Goal: Transaction & Acquisition: Purchase product/service

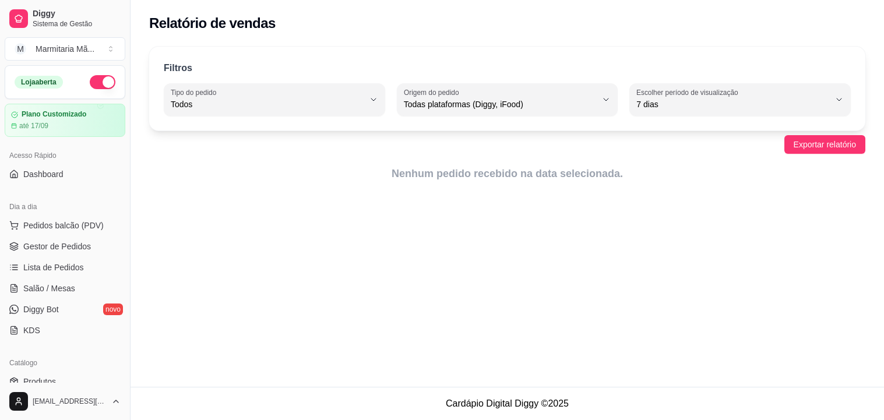
select select "ALL"
select select "7"
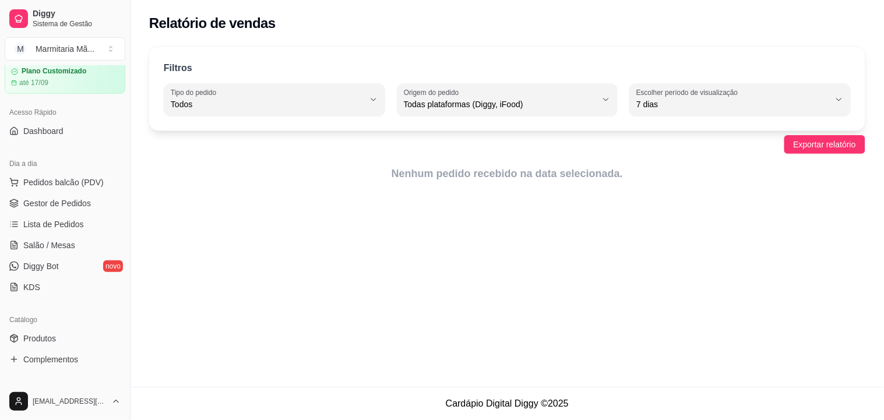
scroll to position [48, 0]
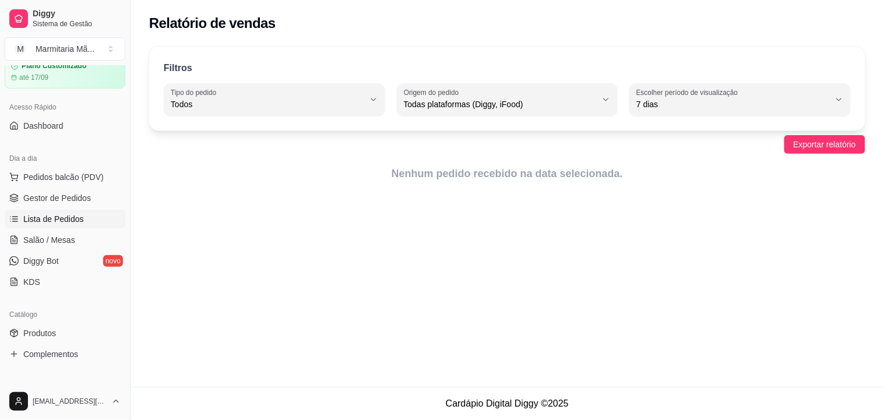
click at [73, 215] on span "Lista de Pedidos" at bounding box center [53, 219] width 61 height 12
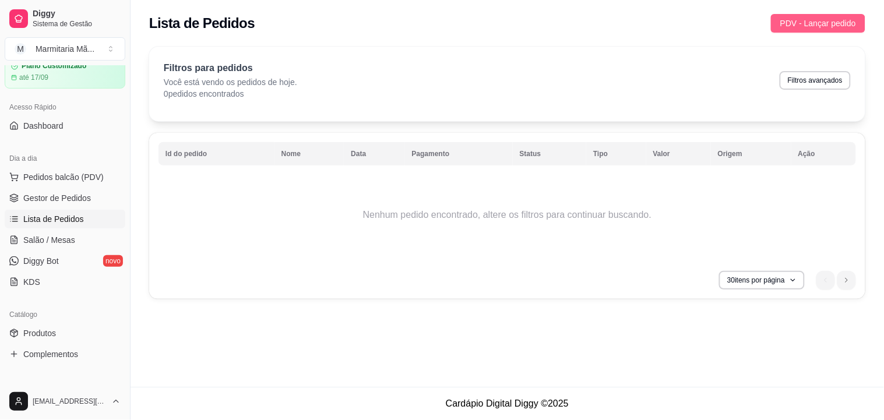
click at [812, 24] on span "PDV - Lançar pedido" at bounding box center [818, 23] width 76 height 13
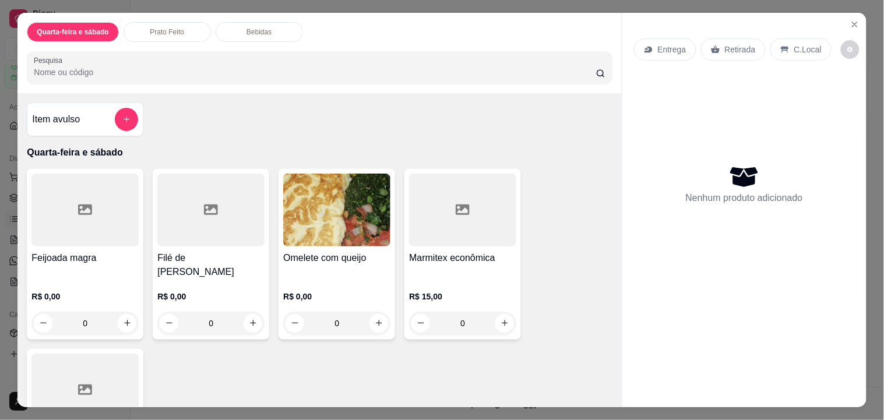
click at [87, 253] on h4 "Feijoada magra" at bounding box center [84, 258] width 107 height 14
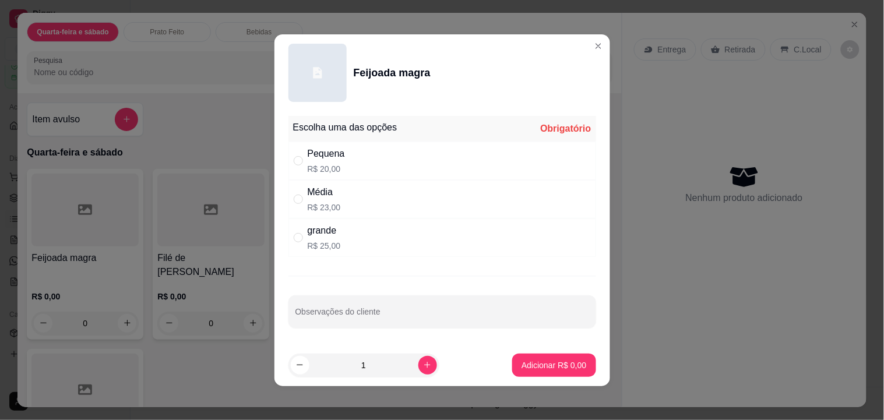
click at [357, 165] on div "Pequena R$ 20,00" at bounding box center [442, 161] width 308 height 38
radio input "true"
click at [555, 360] on p "Adicionar R$ 20,00" at bounding box center [551, 365] width 69 height 12
type input "1"
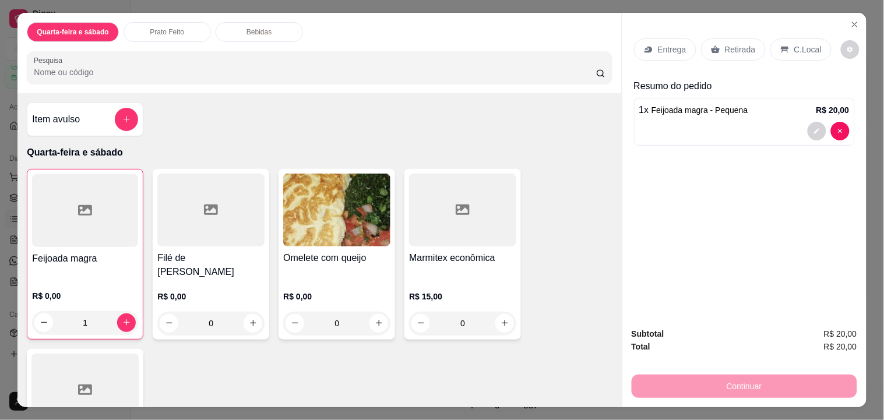
click at [235, 259] on h4 "Filé de [PERSON_NAME]" at bounding box center [210, 265] width 107 height 28
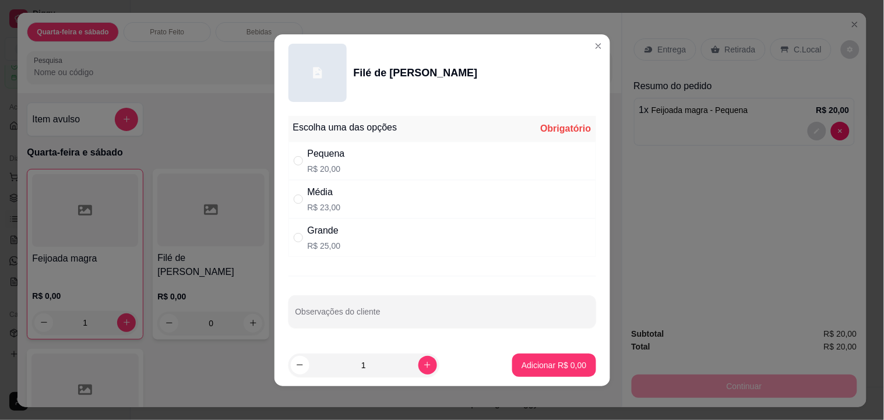
click at [359, 205] on div "Média R$ 23,00" at bounding box center [442, 199] width 308 height 38
radio input "true"
click at [558, 367] on p "Adicionar R$ 23,00" at bounding box center [552, 364] width 68 height 11
type input "1"
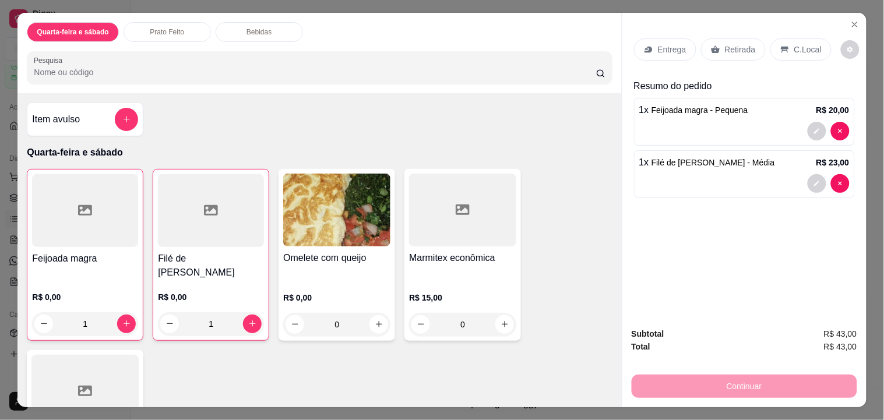
click at [659, 44] on p "Entrega" at bounding box center [672, 50] width 29 height 12
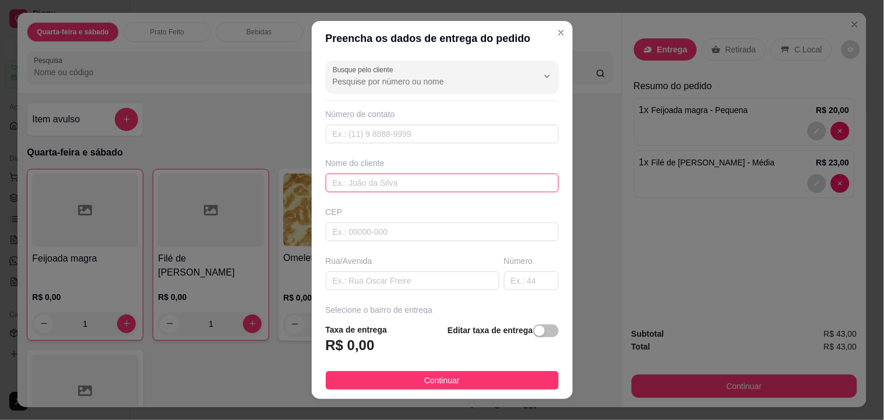
click at [411, 183] on input "text" at bounding box center [442, 183] width 233 height 19
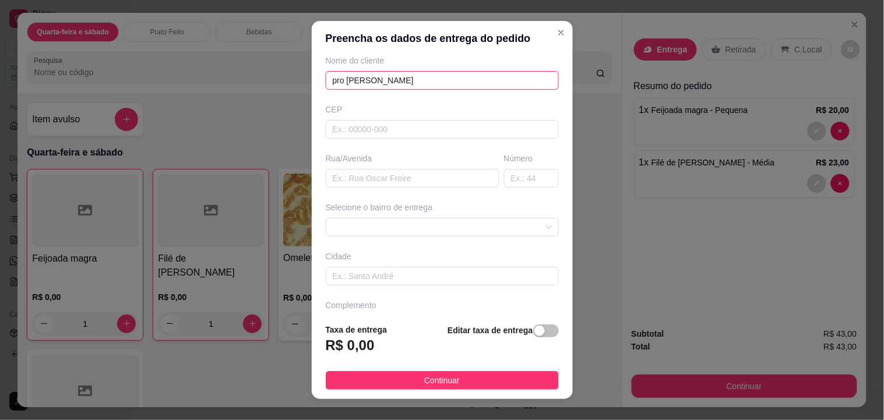
scroll to position [108, 0]
click at [521, 225] on span at bounding box center [442, 221] width 219 height 17
type input "pro [PERSON_NAME]"
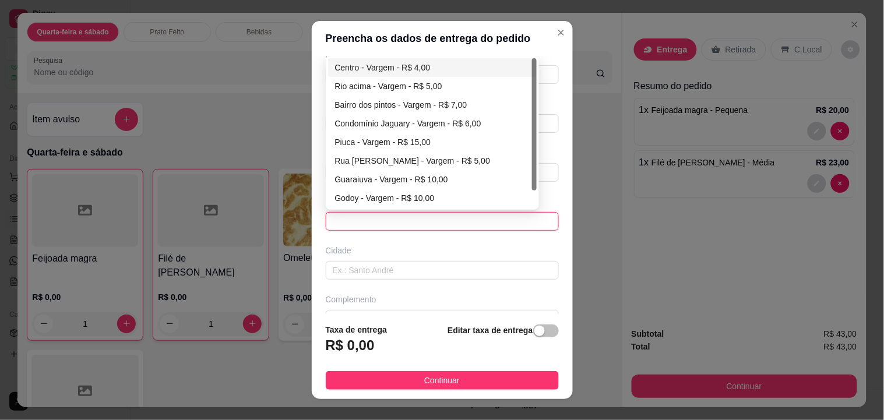
click at [448, 82] on div "Rio acima - Vargem - R$ 5,00" at bounding box center [432, 86] width 195 height 13
type input "Vargem"
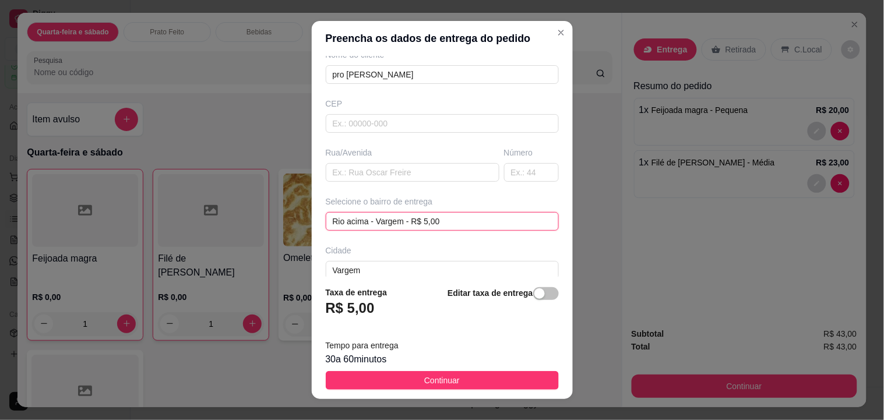
click at [506, 216] on span "Rio acima - Vargem - R$ 5,00" at bounding box center [442, 221] width 219 height 17
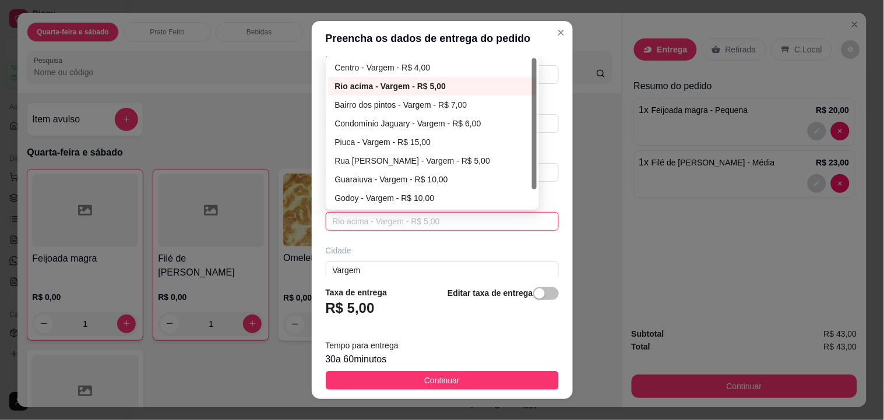
click at [437, 65] on div "Centro - Vargem - R$ 4,00" at bounding box center [432, 67] width 195 height 13
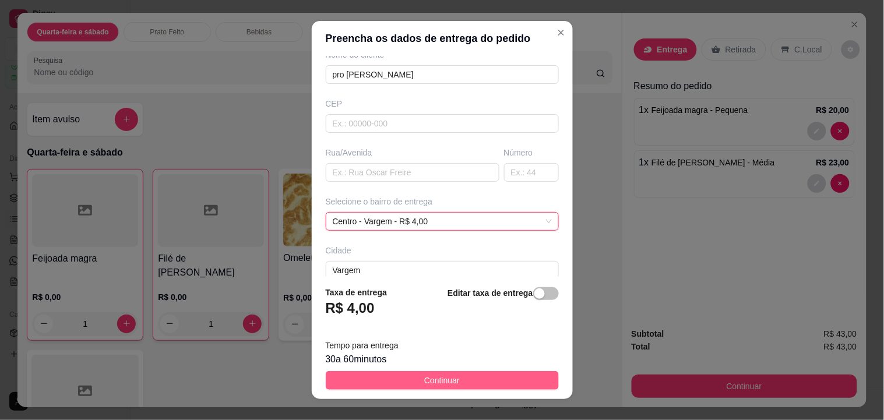
click at [445, 382] on span "Continuar" at bounding box center [442, 380] width 36 height 13
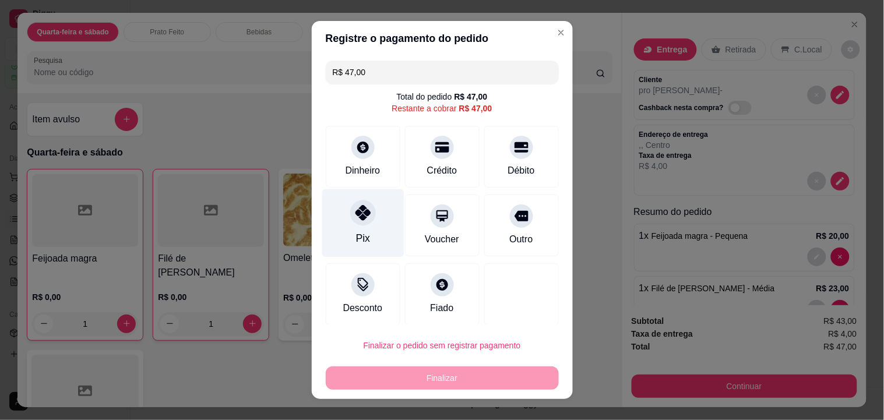
click at [374, 234] on div "Pix" at bounding box center [362, 223] width 82 height 68
type input "R$ 0,00"
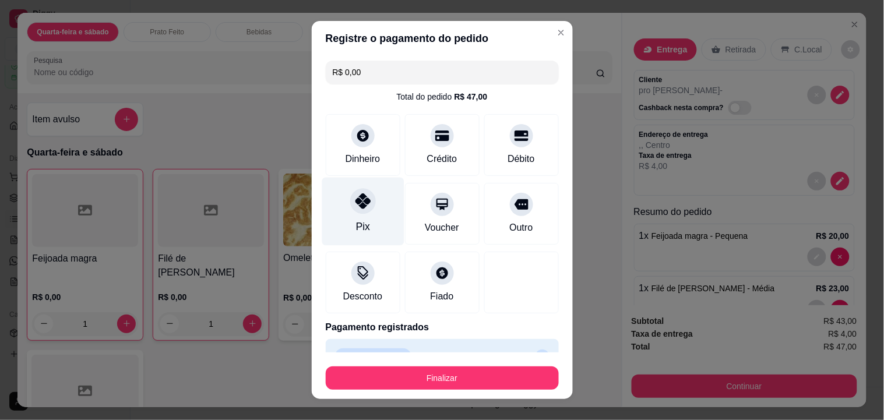
click at [469, 379] on button "Finalizar" at bounding box center [442, 377] width 233 height 23
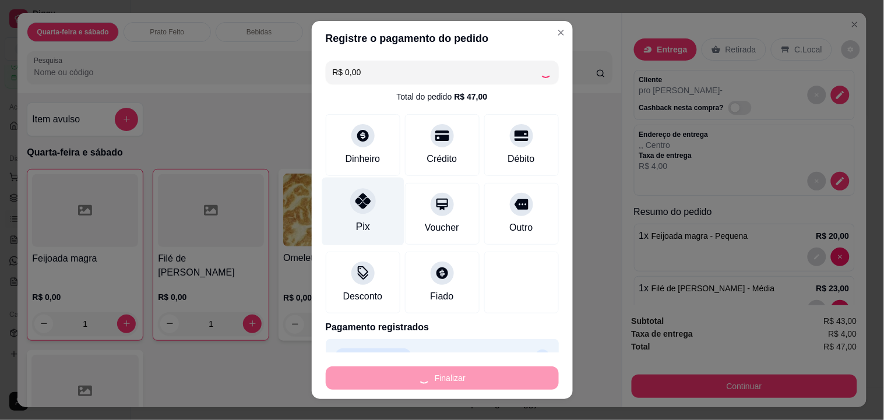
type input "0"
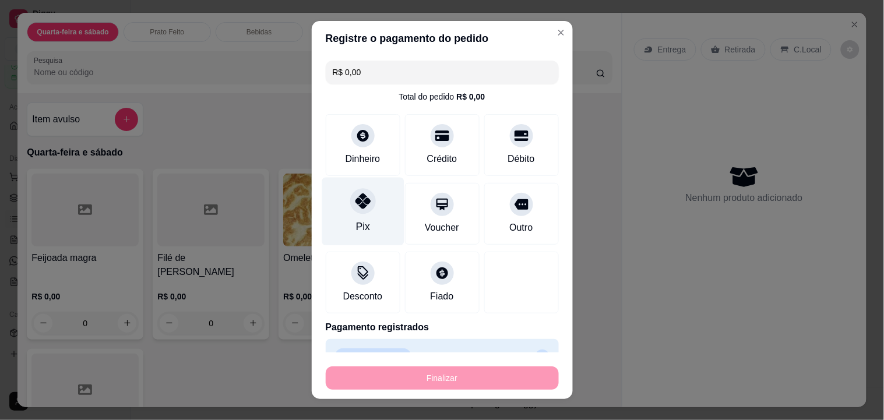
type input "-R$ 47,00"
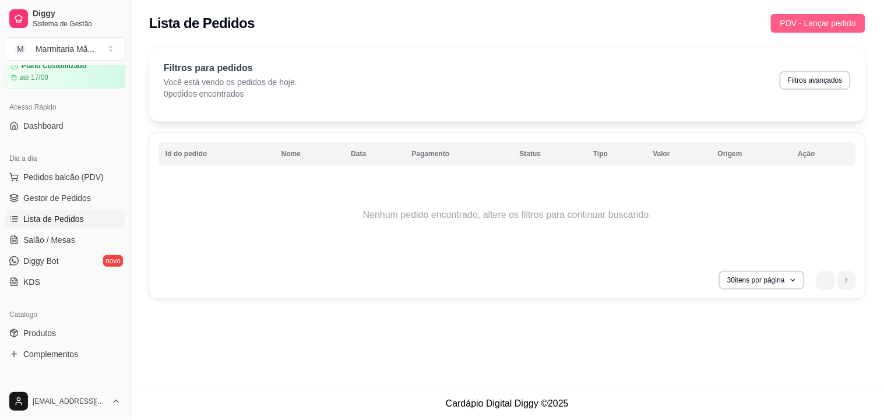
click at [811, 24] on span "PDV - Lançar pedido" at bounding box center [818, 23] width 76 height 13
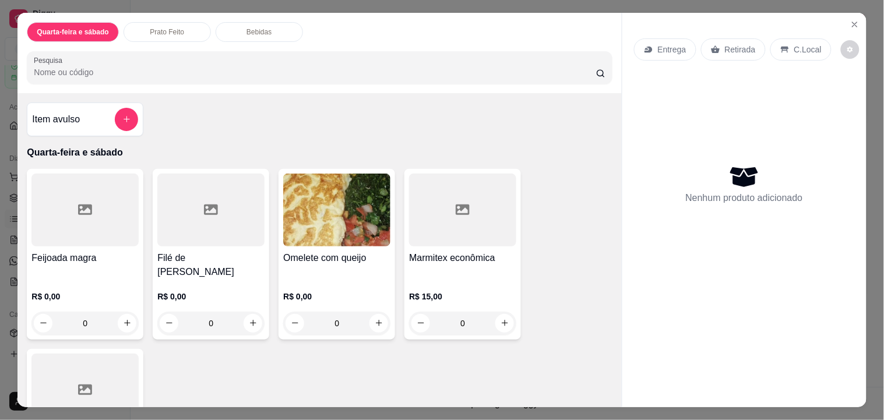
click at [83, 251] on h4 "Feijoada magra" at bounding box center [84, 258] width 107 height 14
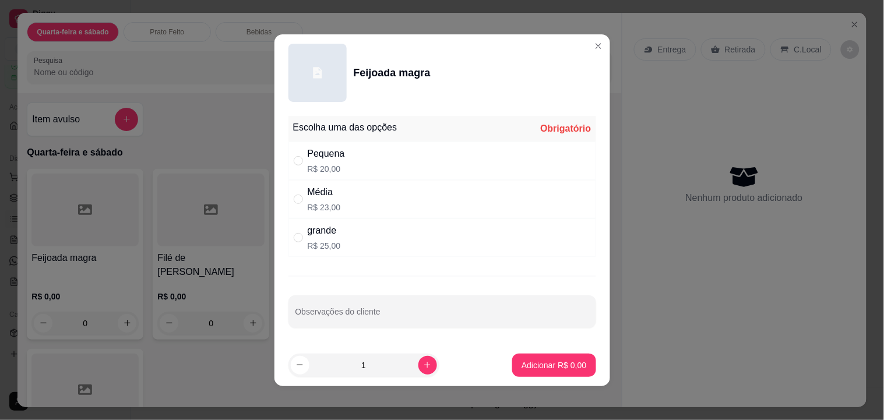
click at [383, 163] on div "Pequena R$ 20,00" at bounding box center [442, 161] width 308 height 38
radio input "true"
click at [554, 364] on p "Adicionar R$ 20,00" at bounding box center [552, 364] width 68 height 11
type input "1"
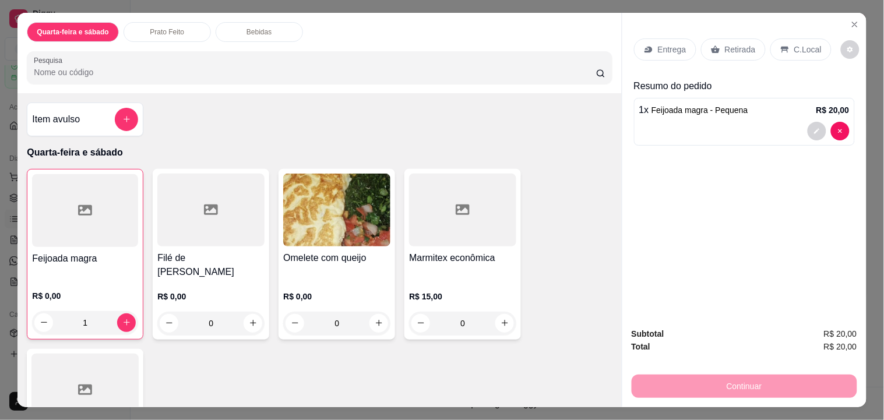
click at [660, 45] on p "Entrega" at bounding box center [672, 50] width 29 height 12
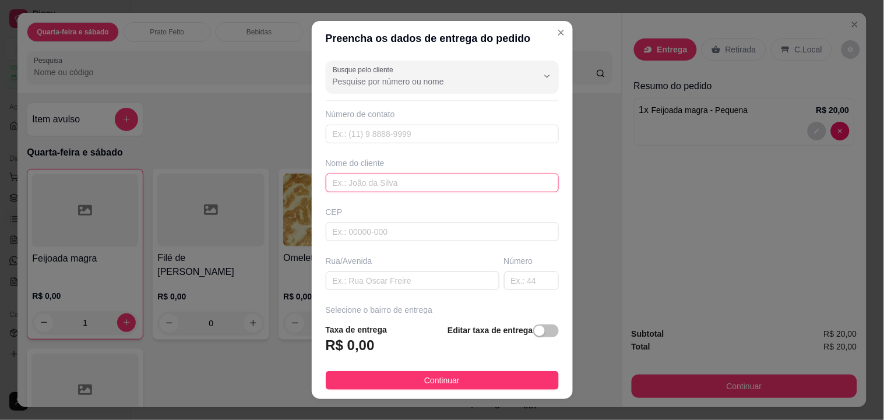
click at [416, 182] on input "text" at bounding box center [442, 183] width 233 height 19
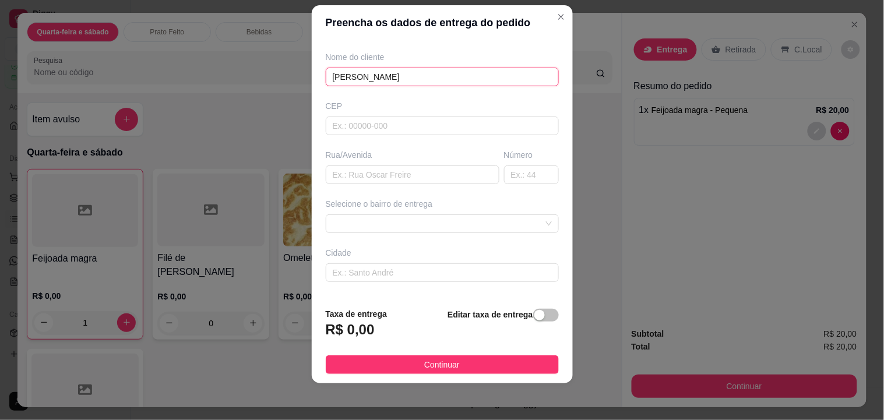
scroll to position [105, 0]
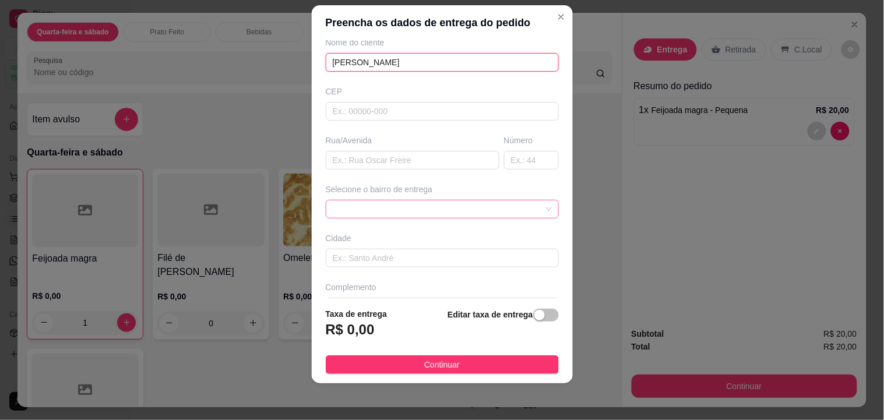
click at [525, 209] on span at bounding box center [442, 208] width 219 height 17
type input "[PERSON_NAME]"
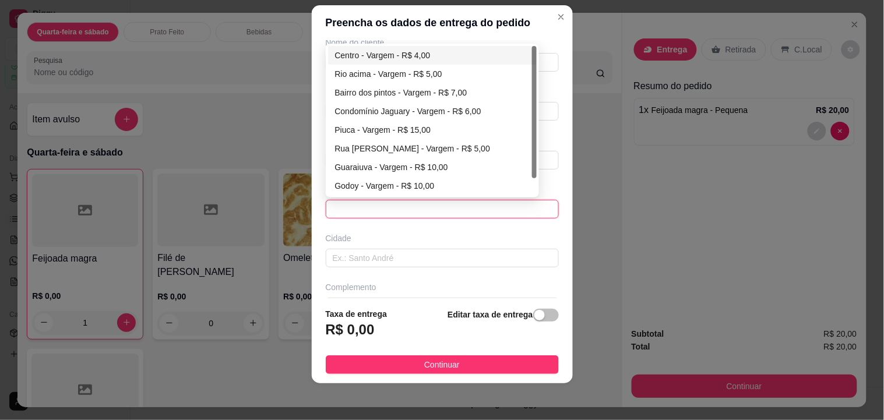
click at [460, 57] on div "Centro - Vargem - R$ 4,00" at bounding box center [432, 55] width 195 height 13
type input "Vargem"
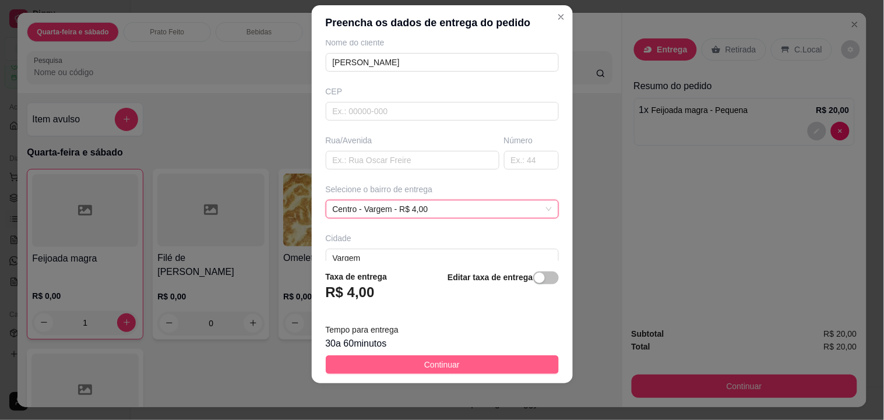
click at [467, 361] on button "Continuar" at bounding box center [442, 364] width 233 height 19
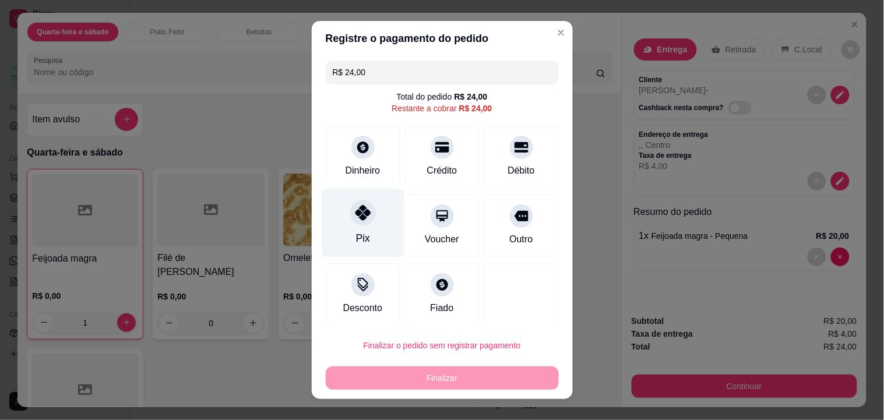
click at [360, 228] on div "Pix" at bounding box center [362, 223] width 82 height 68
type input "R$ 0,00"
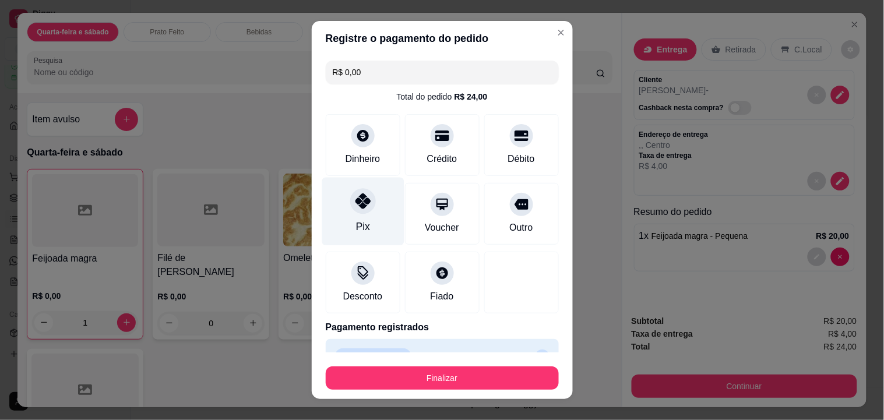
click at [517, 377] on button "Finalizar" at bounding box center [442, 377] width 233 height 23
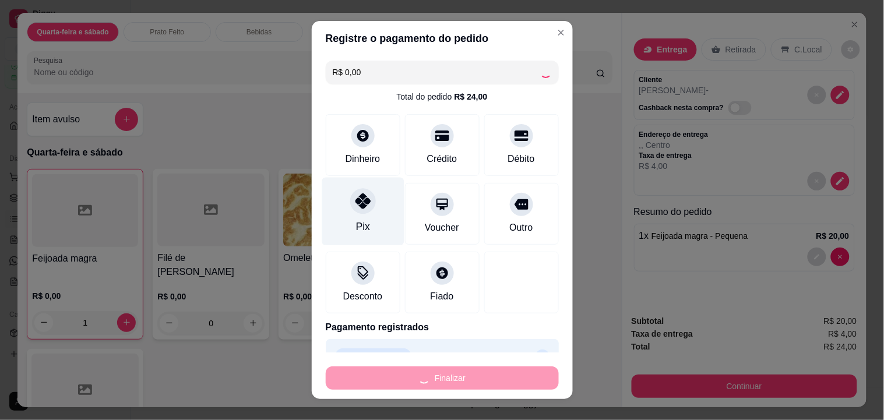
type input "0"
type input "-R$ 24,00"
